Goal: Transaction & Acquisition: Book appointment/travel/reservation

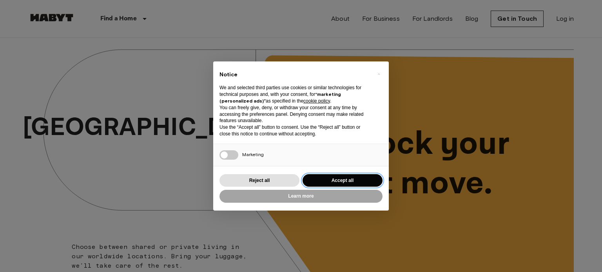
click at [344, 184] on button "Accept all" at bounding box center [343, 180] width 80 height 13
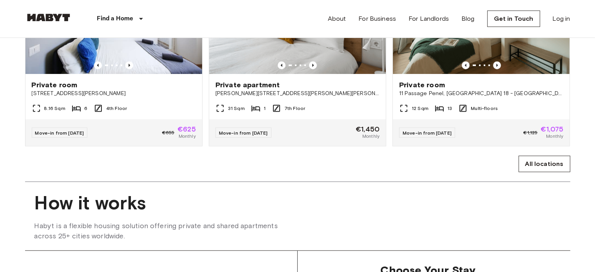
scroll to position [431, 0]
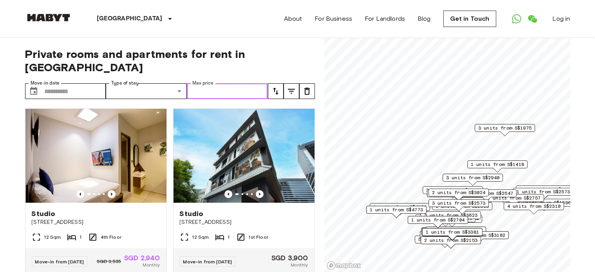
click at [210, 83] on input "Max price" at bounding box center [227, 91] width 81 height 16
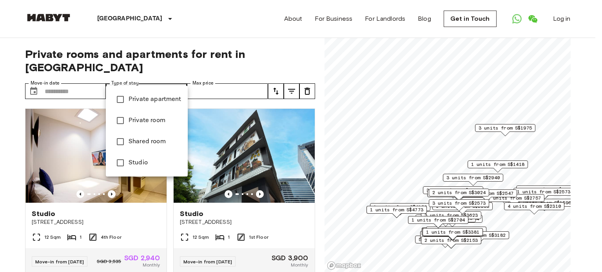
click at [146, 125] on span "Private room" at bounding box center [155, 120] width 53 height 9
type input "**********"
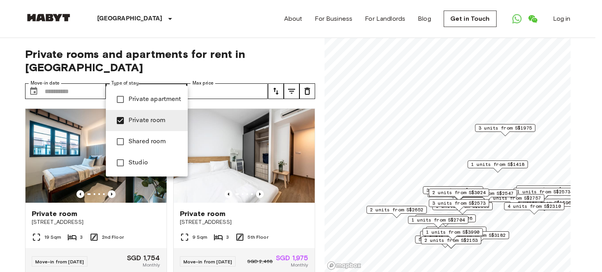
click at [595, 77] on div at bounding box center [301, 136] width 602 height 272
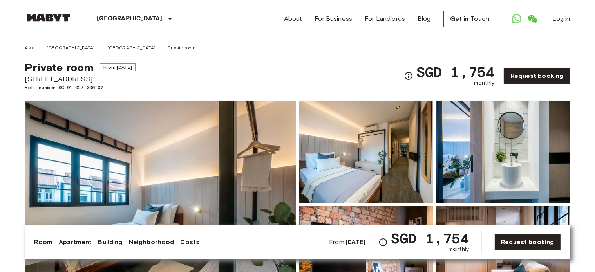
click at [229, 157] on img at bounding box center [160, 205] width 271 height 209
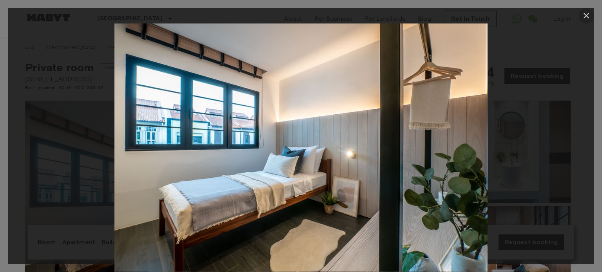
click at [589, 14] on icon "button" at bounding box center [586, 15] width 9 height 9
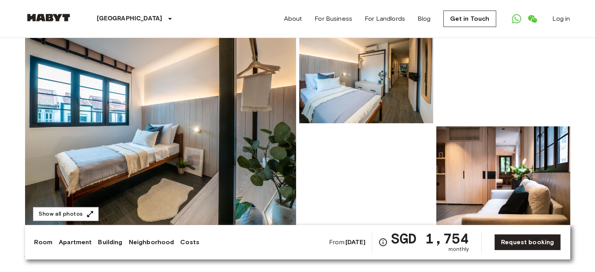
scroll to position [85, 0]
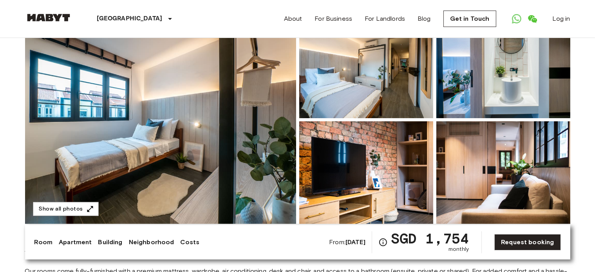
click at [519, 85] on img at bounding box center [504, 67] width 134 height 103
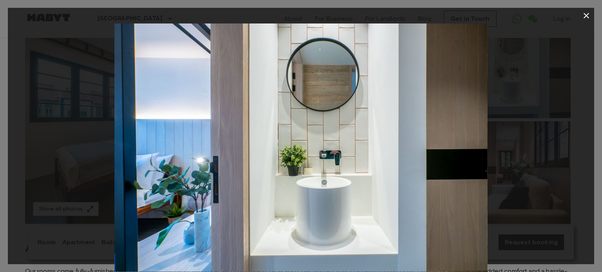
click at [585, 11] on icon "button" at bounding box center [586, 15] width 9 height 9
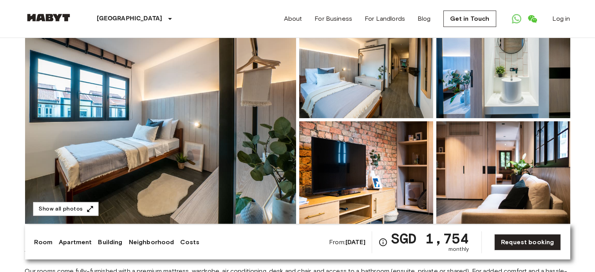
click at [368, 172] on img at bounding box center [366, 173] width 134 height 103
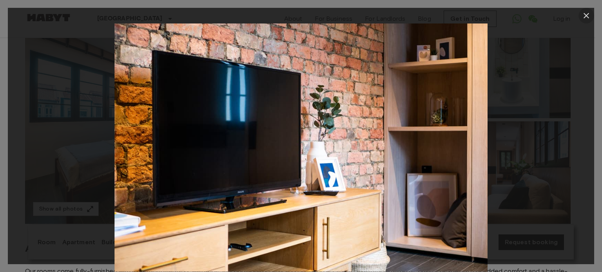
click at [583, 14] on icon "button" at bounding box center [586, 15] width 9 height 9
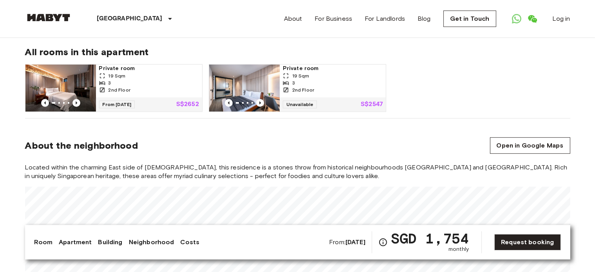
scroll to position [400, 0]
click at [136, 86] on div "2nd Floor" at bounding box center [149, 89] width 100 height 7
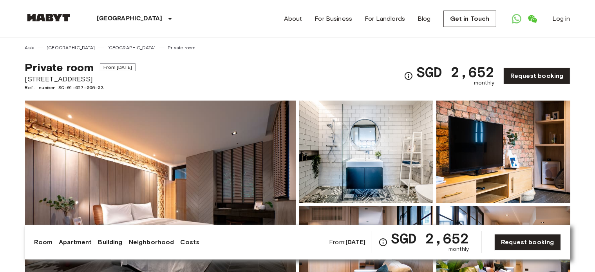
click at [196, 158] on img at bounding box center [160, 205] width 271 height 209
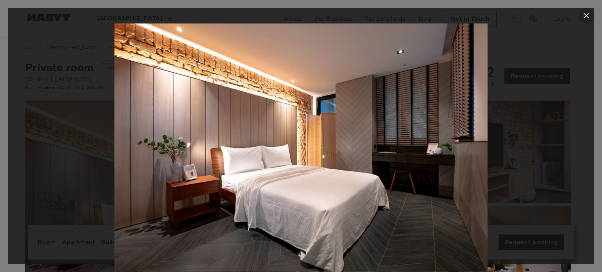
click at [589, 15] on icon "button" at bounding box center [586, 15] width 9 height 9
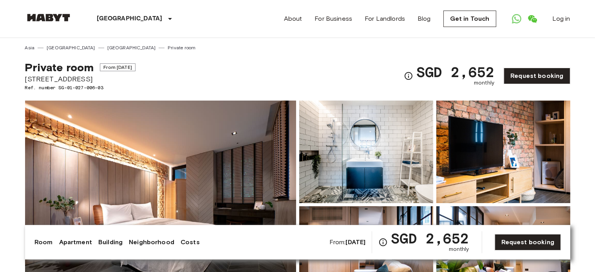
click at [354, 153] on img at bounding box center [366, 152] width 134 height 103
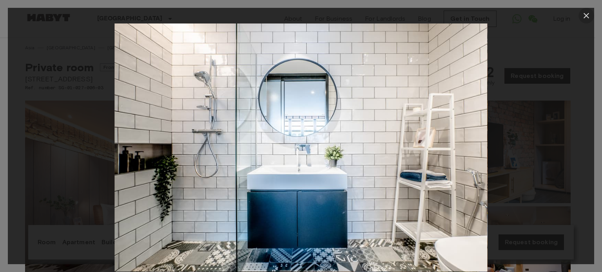
click at [586, 11] on icon "button" at bounding box center [586, 15] width 9 height 9
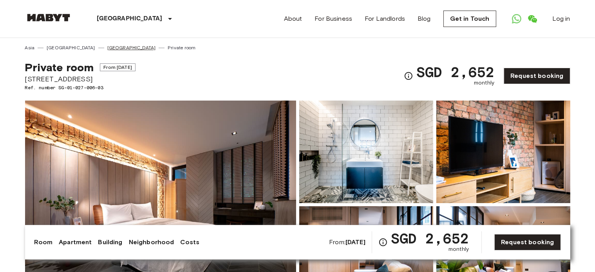
click at [107, 47] on link "[GEOGRAPHIC_DATA]" at bounding box center [131, 47] width 49 height 7
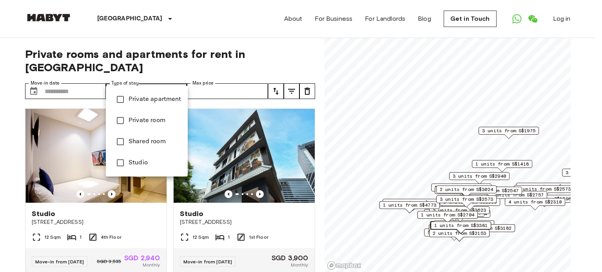
click at [138, 126] on li "Private room" at bounding box center [147, 120] width 82 height 21
type input "**********"
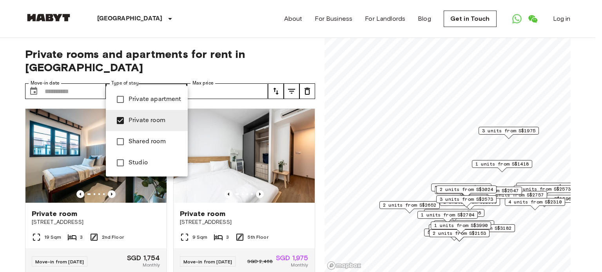
click at [594, 114] on div at bounding box center [301, 136] width 602 height 272
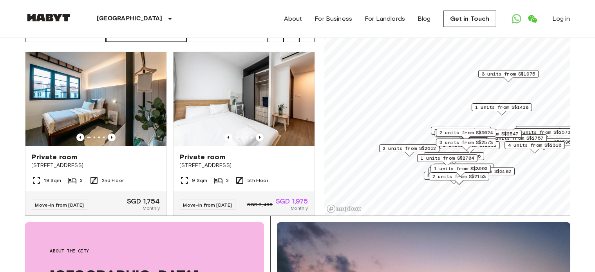
scroll to position [63, 0]
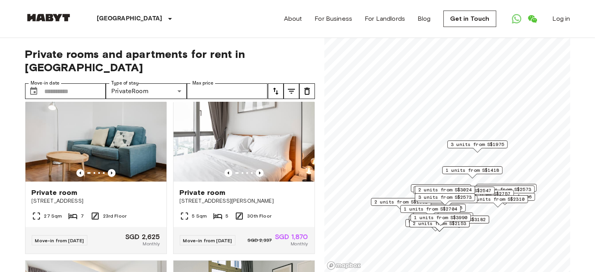
scroll to position [199, 0]
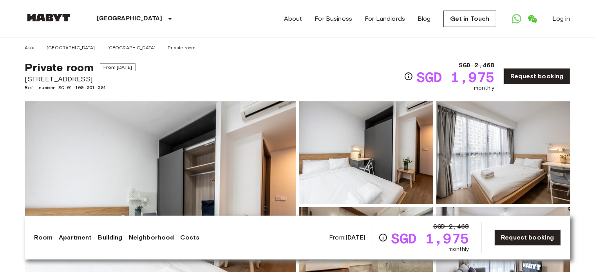
click at [110, 137] on img at bounding box center [160, 206] width 271 height 209
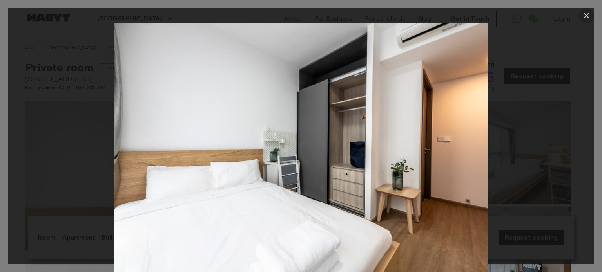
click at [588, 12] on icon "button" at bounding box center [586, 15] width 9 height 9
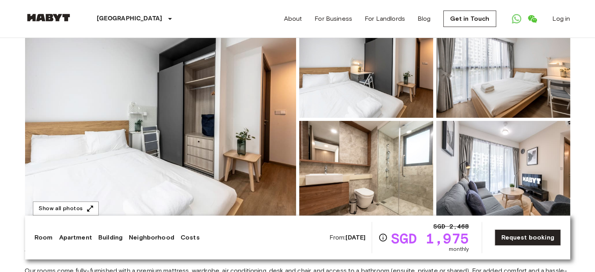
scroll to position [103, 0]
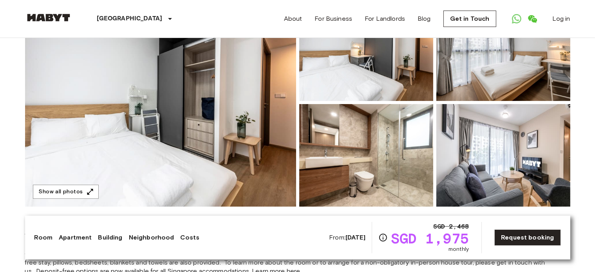
click at [405, 165] on img at bounding box center [366, 155] width 134 height 103
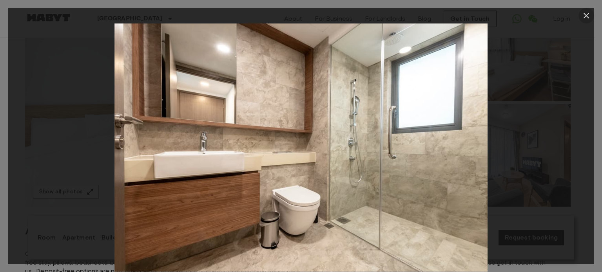
click at [585, 18] on icon "button" at bounding box center [586, 15] width 9 height 9
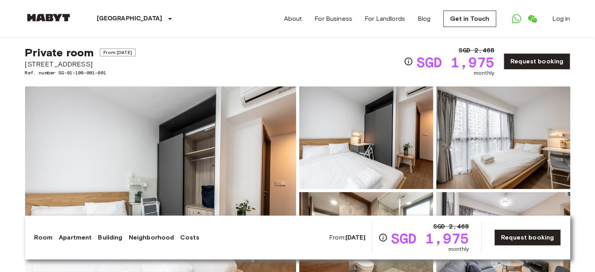
scroll to position [0, 0]
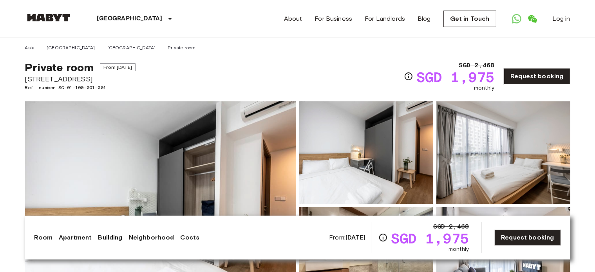
click at [217, 181] on img at bounding box center [160, 206] width 271 height 209
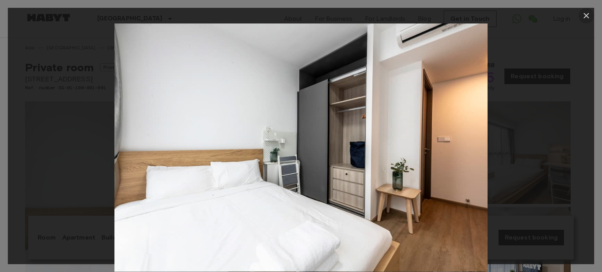
click at [585, 13] on icon "button" at bounding box center [586, 15] width 9 height 9
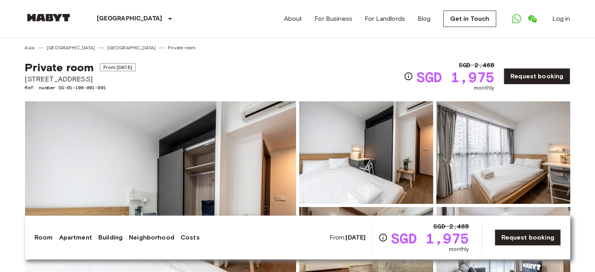
click at [491, 148] on img at bounding box center [504, 153] width 134 height 103
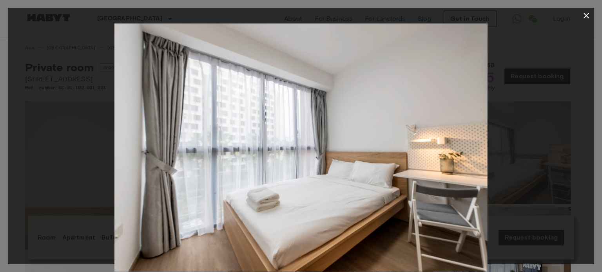
click at [582, 16] on icon "button" at bounding box center [586, 15] width 9 height 9
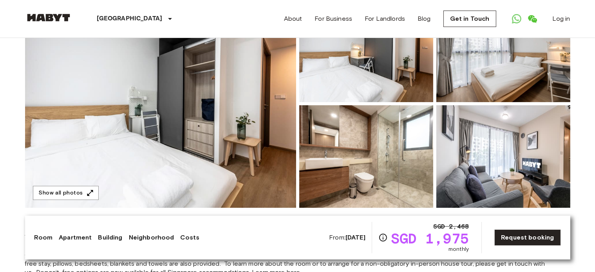
scroll to position [136, 0]
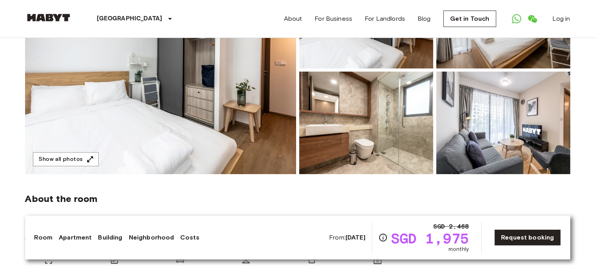
click at [367, 128] on img at bounding box center [366, 123] width 134 height 103
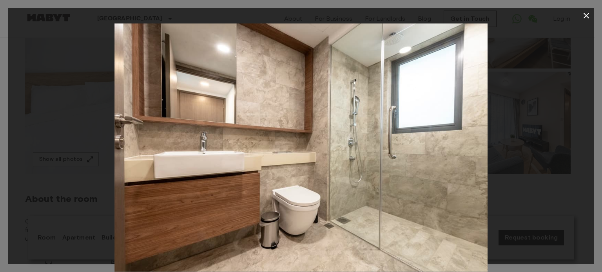
click at [588, 16] on icon "button" at bounding box center [586, 15] width 9 height 9
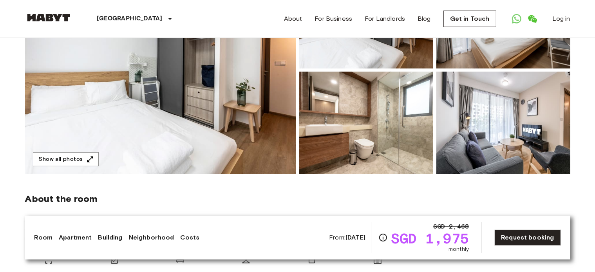
click at [501, 136] on img at bounding box center [504, 123] width 134 height 103
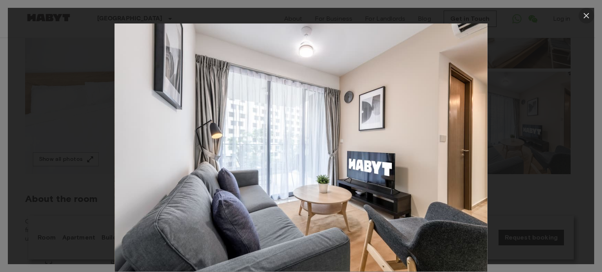
click at [587, 16] on icon "button" at bounding box center [586, 15] width 5 height 5
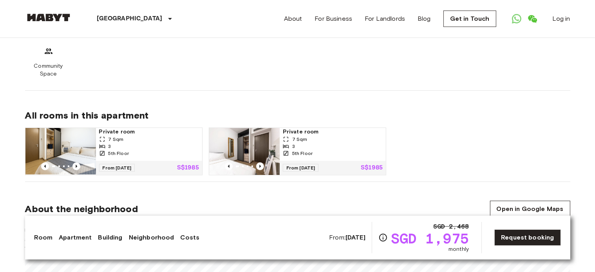
scroll to position [507, 0]
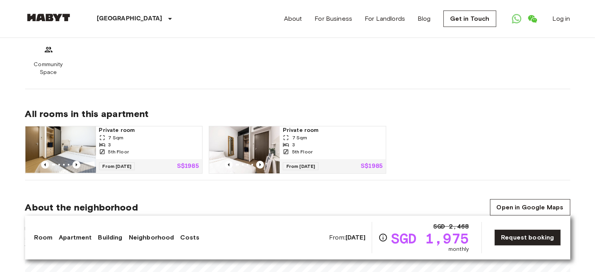
click at [127, 142] on div "3" at bounding box center [149, 145] width 100 height 7
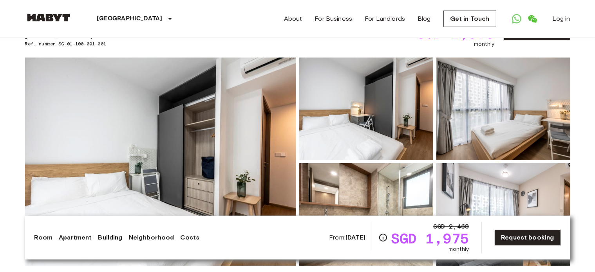
scroll to position [0, 0]
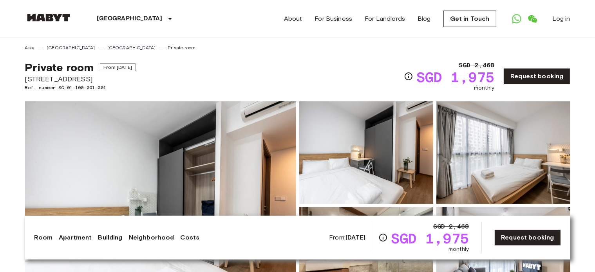
click at [168, 47] on link "Private room" at bounding box center [182, 47] width 28 height 7
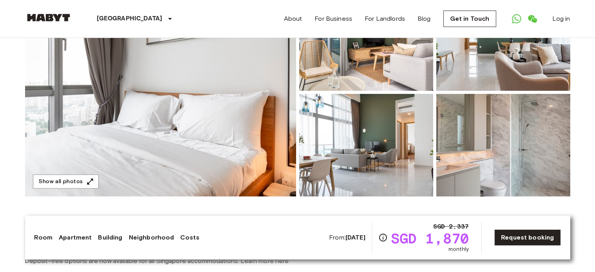
scroll to position [110, 0]
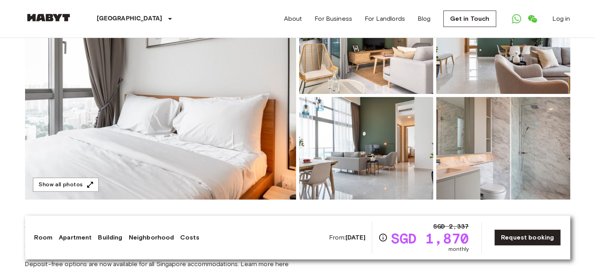
click at [488, 136] on img at bounding box center [504, 148] width 134 height 103
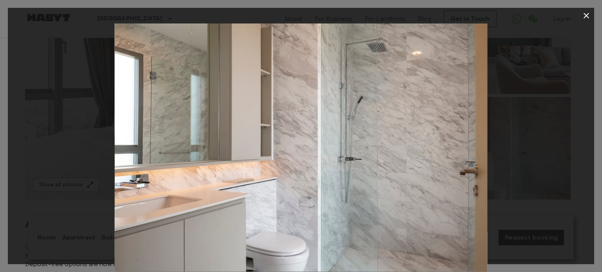
click at [584, 20] on icon "button" at bounding box center [586, 15] width 9 height 9
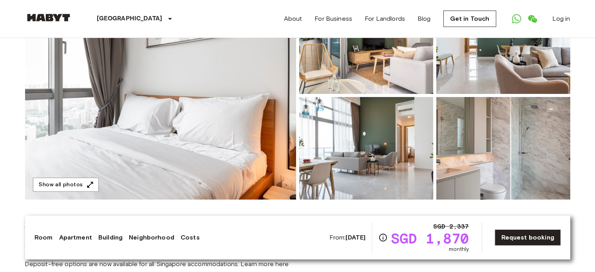
click at [355, 141] on img at bounding box center [366, 148] width 134 height 103
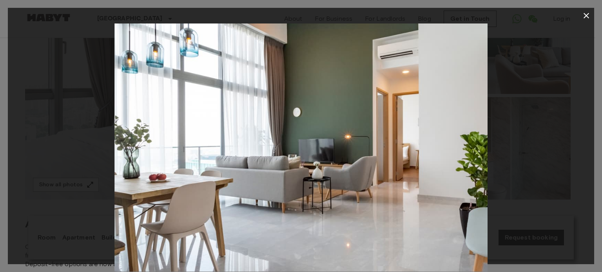
click at [582, 16] on icon "button" at bounding box center [586, 15] width 9 height 9
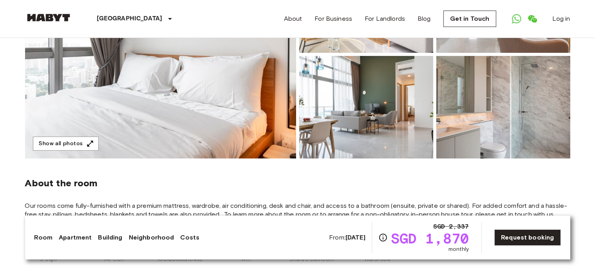
scroll to position [0, 0]
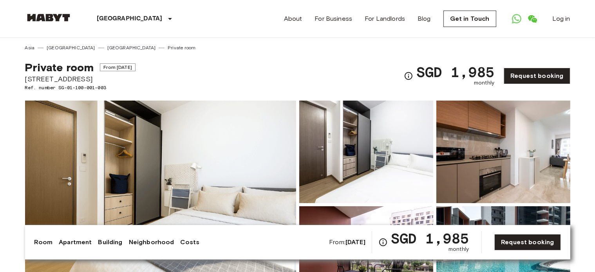
click at [198, 147] on img at bounding box center [160, 205] width 271 height 209
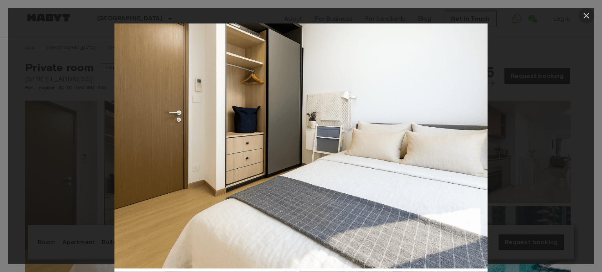
click at [585, 18] on icon "button" at bounding box center [586, 15] width 9 height 9
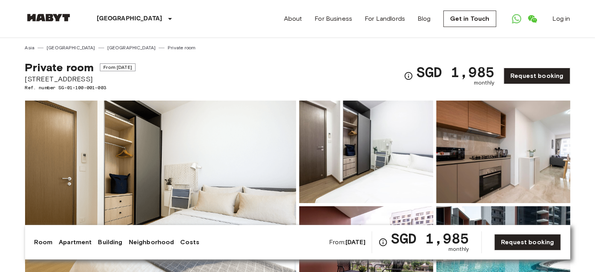
click at [521, 156] on img at bounding box center [504, 152] width 134 height 103
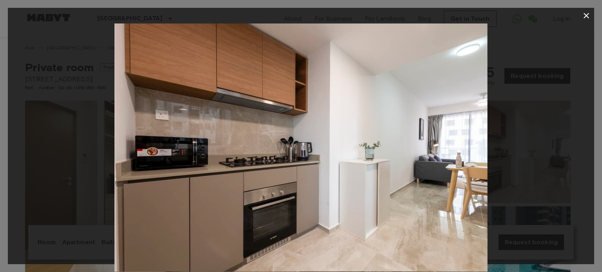
click at [585, 16] on icon "button" at bounding box center [586, 15] width 5 height 5
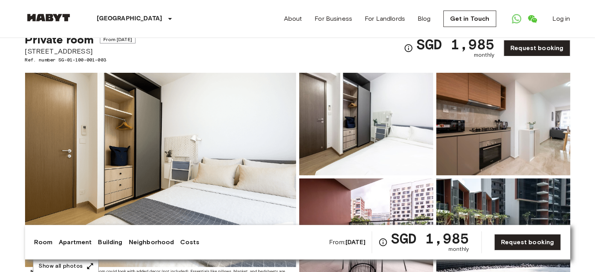
scroll to position [25, 0]
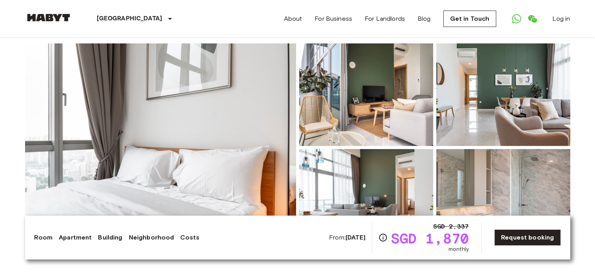
scroll to position [53, 0]
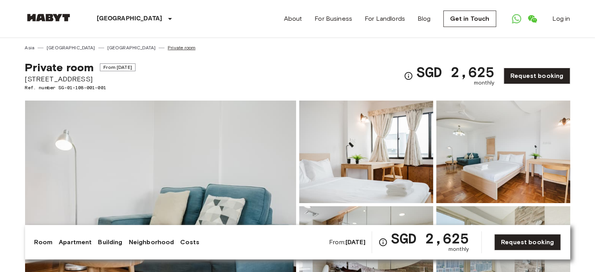
click at [168, 47] on link "Private room" at bounding box center [182, 47] width 28 height 7
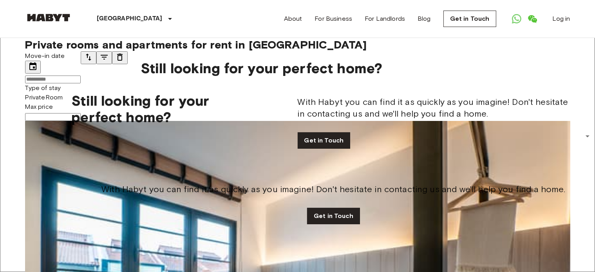
click at [80, 81] on input "Move-in date" at bounding box center [53, 80] width 56 height 8
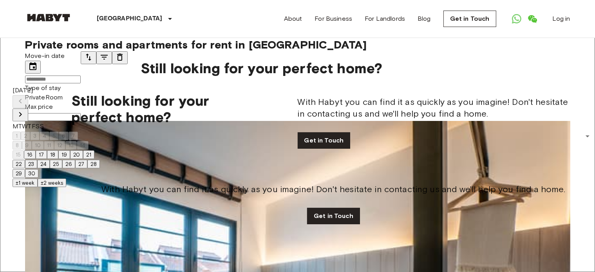
click at [28, 109] on button "Next month" at bounding box center [21, 115] width 16 height 13
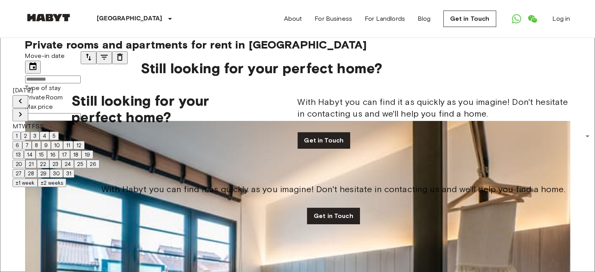
click at [24, 159] on button "13" at bounding box center [18, 155] width 11 height 9
type input "**********"
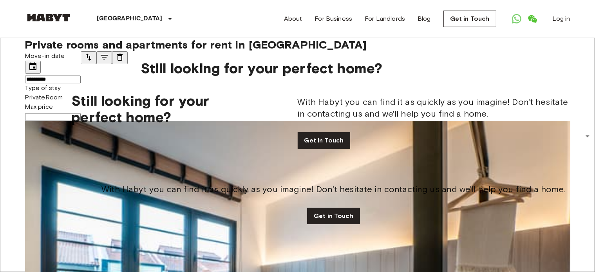
click at [81, 113] on input "Max price" at bounding box center [53, 117] width 56 height 8
click at [81, 113] on input "****" at bounding box center [53, 117] width 56 height 8
type input "****"
click at [109, 62] on icon "tune" at bounding box center [104, 57] width 9 height 9
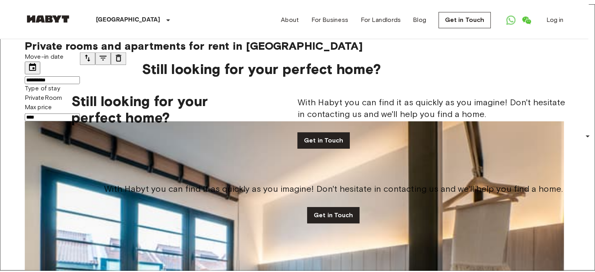
scroll to position [361, 0]
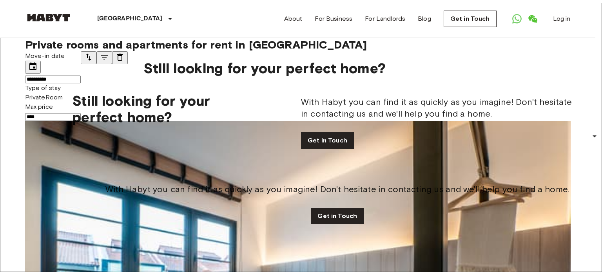
type input "****"
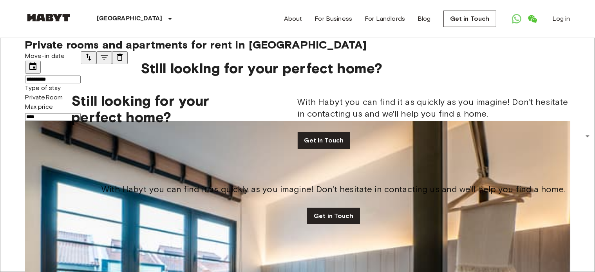
click at [70, 78] on input "**********" at bounding box center [53, 80] width 56 height 8
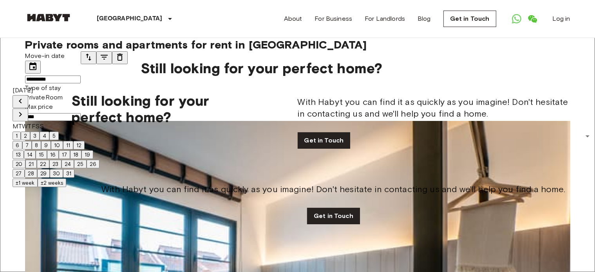
click at [66, 187] on button "±2 weeks" at bounding box center [52, 183] width 29 height 9
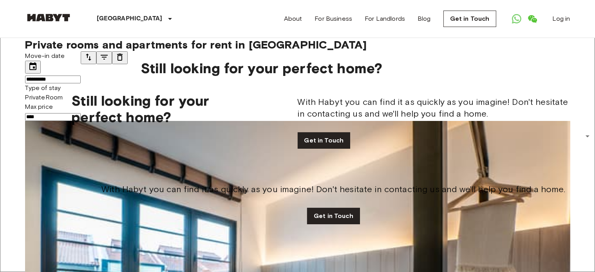
click at [78, 78] on input "**********" at bounding box center [53, 80] width 56 height 8
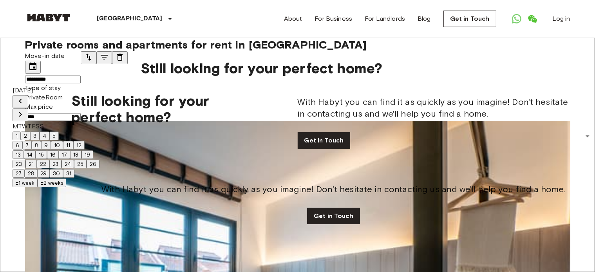
drag, startPoint x: 95, startPoint y: 78, endPoint x: 158, endPoint y: 86, distance: 63.7
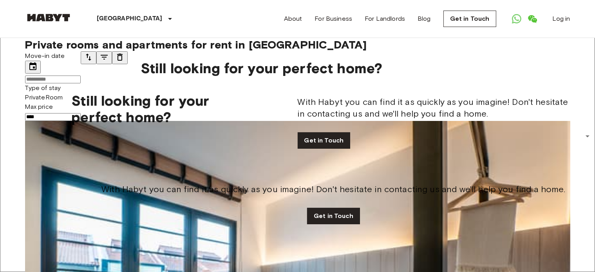
click at [81, 113] on input "****" at bounding box center [53, 117] width 56 height 8
click at [125, 62] on icon "tune" at bounding box center [119, 57] width 9 height 9
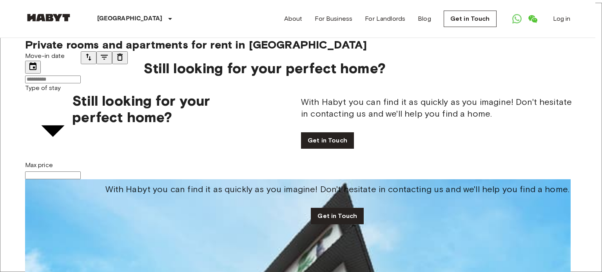
type input "**********"
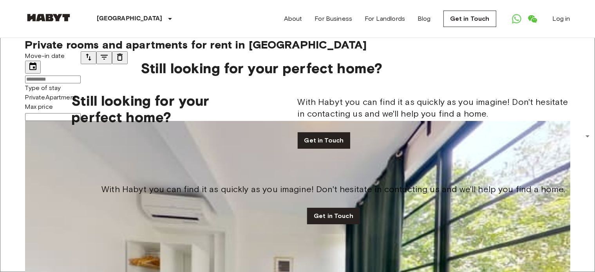
click at [81, 113] on input "Max price" at bounding box center [53, 117] width 56 height 8
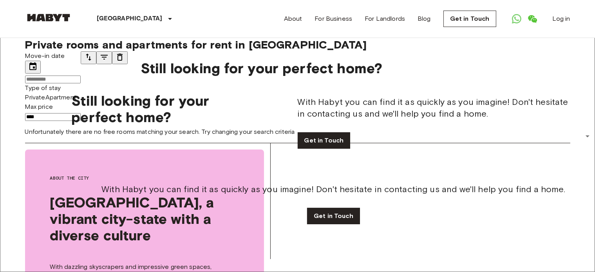
drag, startPoint x: 225, startPoint y: 77, endPoint x: 136, endPoint y: 75, distance: 88.6
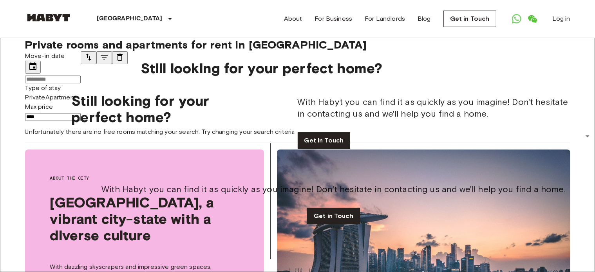
click at [81, 75] on div "**********" at bounding box center [53, 86] width 56 height 70
type input "****"
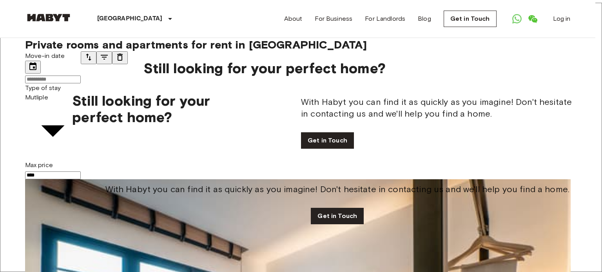
type input "**********"
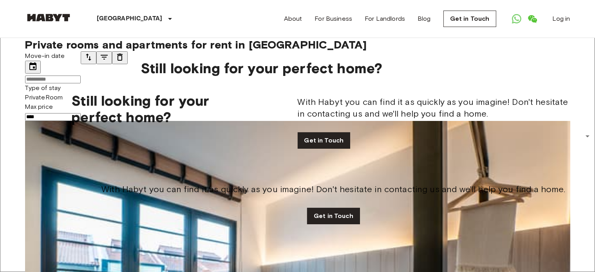
click at [81, 113] on input "****" at bounding box center [53, 117] width 56 height 8
drag, startPoint x: 173, startPoint y: 78, endPoint x: 103, endPoint y: 76, distance: 70.2
click at [81, 76] on div "**********" at bounding box center [53, 86] width 56 height 70
type input "****"
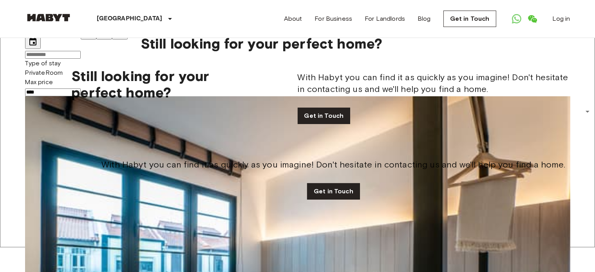
scroll to position [723, 0]
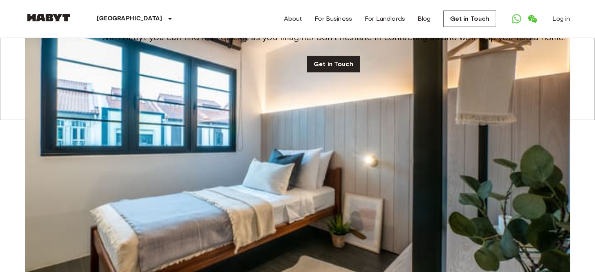
scroll to position [2078, 0]
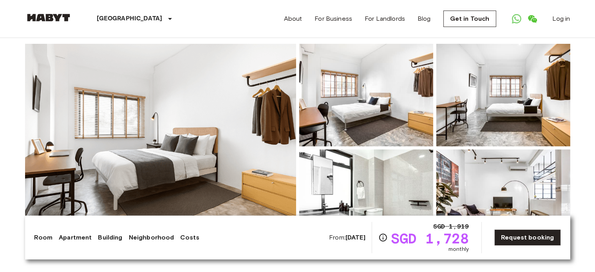
scroll to position [55, 0]
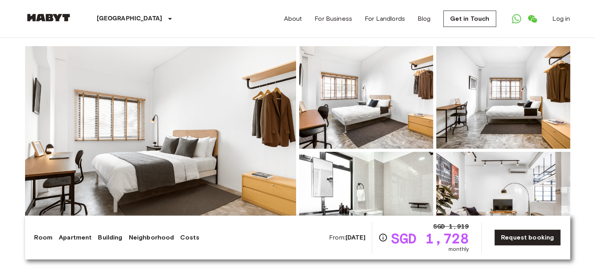
click at [225, 116] on img at bounding box center [160, 150] width 271 height 209
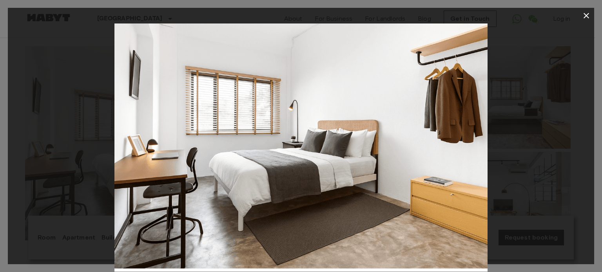
click at [586, 18] on icon "button" at bounding box center [586, 15] width 9 height 9
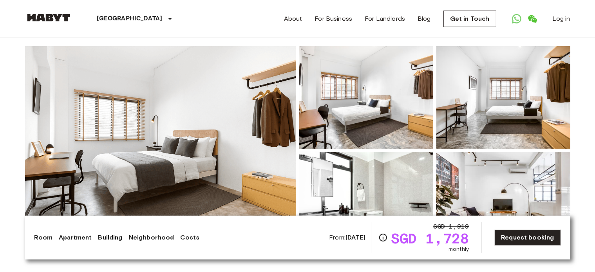
click at [381, 171] on img at bounding box center [366, 203] width 134 height 103
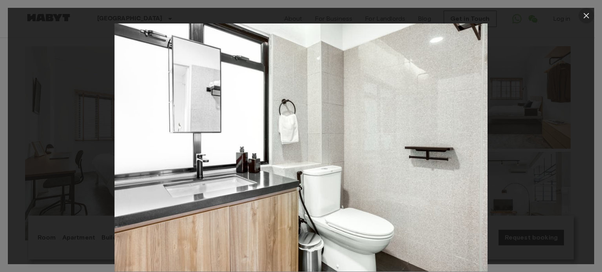
click at [588, 16] on icon "button" at bounding box center [586, 15] width 9 height 9
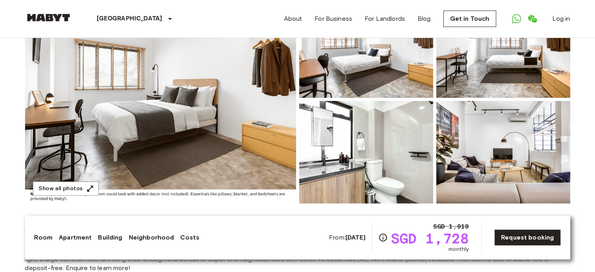
scroll to position [78, 0]
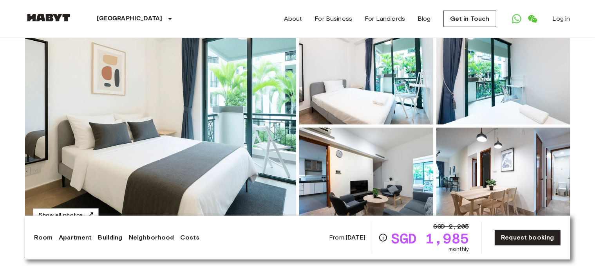
scroll to position [105, 0]
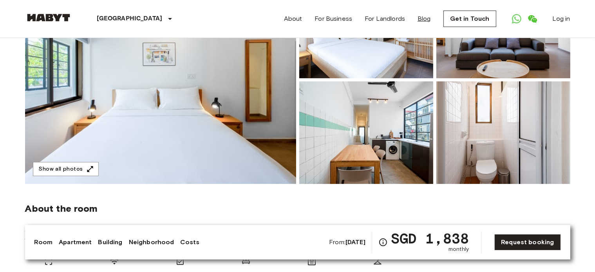
scroll to position [59, 0]
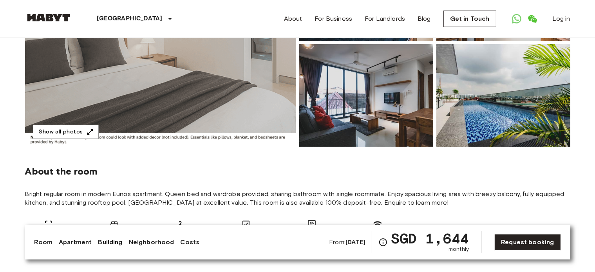
scroll to position [97, 0]
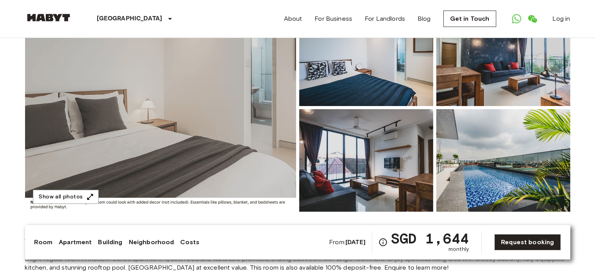
click at [209, 118] on img at bounding box center [160, 108] width 271 height 209
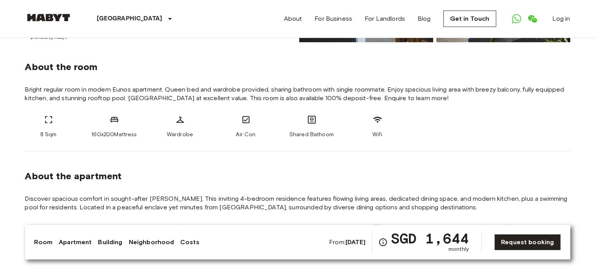
scroll to position [0, 0]
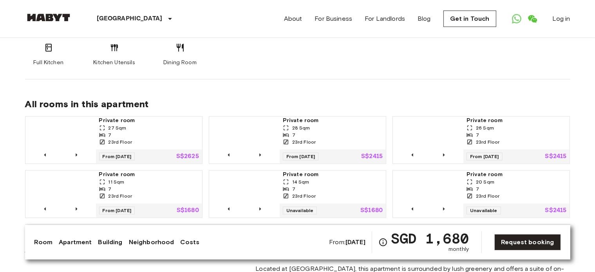
scroll to position [520, 0]
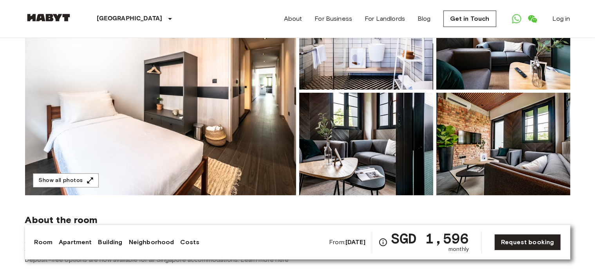
scroll to position [114, 0]
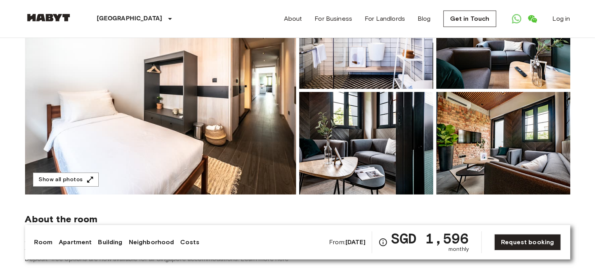
click at [226, 111] on img at bounding box center [160, 90] width 271 height 209
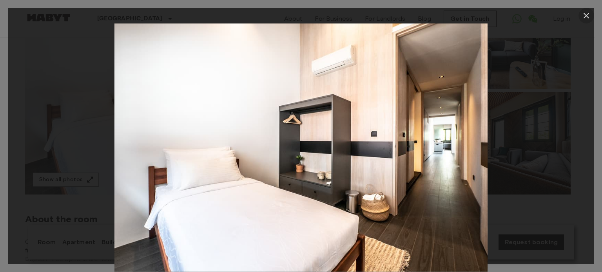
click at [588, 16] on icon "button" at bounding box center [586, 15] width 9 height 9
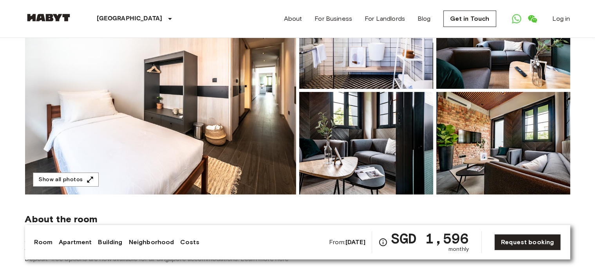
click at [390, 136] on img at bounding box center [366, 143] width 134 height 103
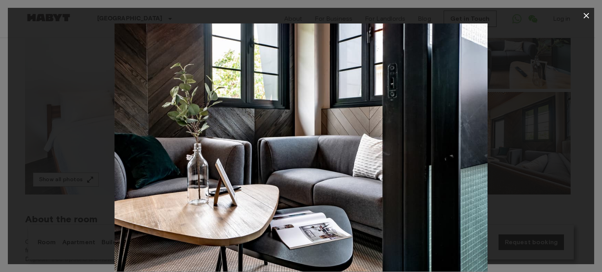
click at [585, 15] on icon "button" at bounding box center [586, 15] width 5 height 5
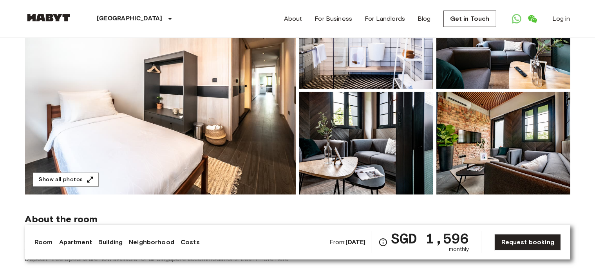
click at [344, 81] on img at bounding box center [366, 37] width 134 height 103
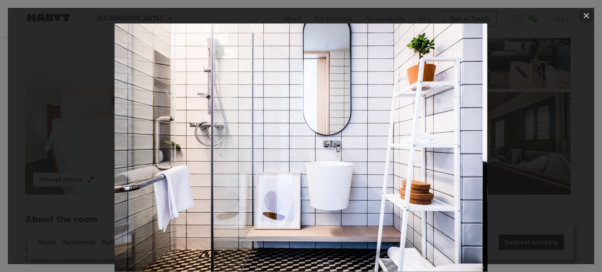
click at [586, 15] on icon "button" at bounding box center [586, 15] width 5 height 5
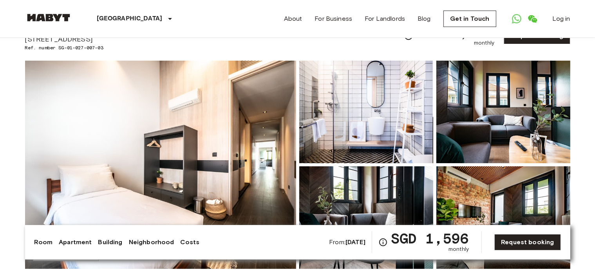
scroll to position [0, 0]
